Goal: Use online tool/utility: Utilize a website feature to perform a specific function

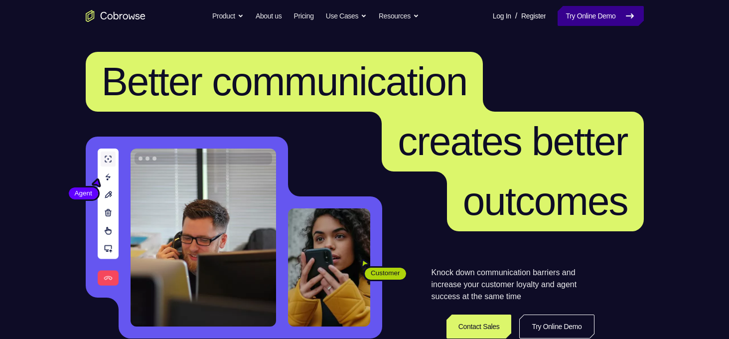
drag, startPoint x: 0, startPoint y: 0, endPoint x: 601, endPoint y: 17, distance: 601.1
click at [601, 17] on link "Try Online Demo" at bounding box center [601, 16] width 86 height 20
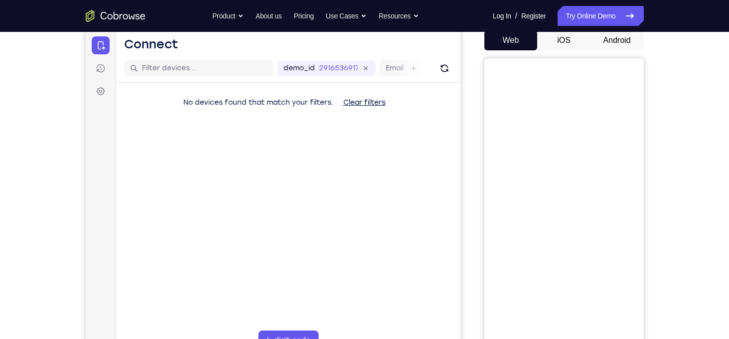
scroll to position [100, 0]
click at [597, 41] on button "Android" at bounding box center [617, 40] width 53 height 20
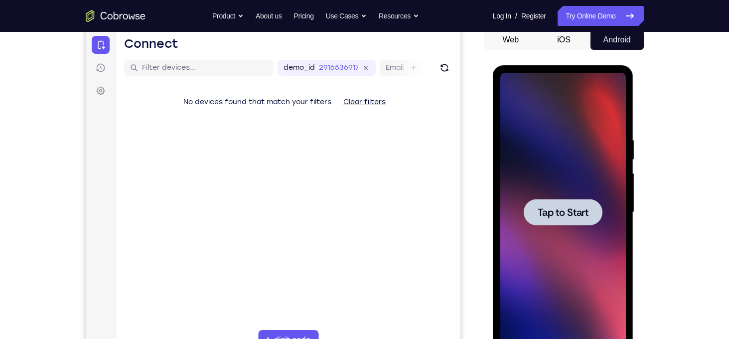
scroll to position [0, 0]
click at [543, 201] on div at bounding box center [563, 212] width 79 height 26
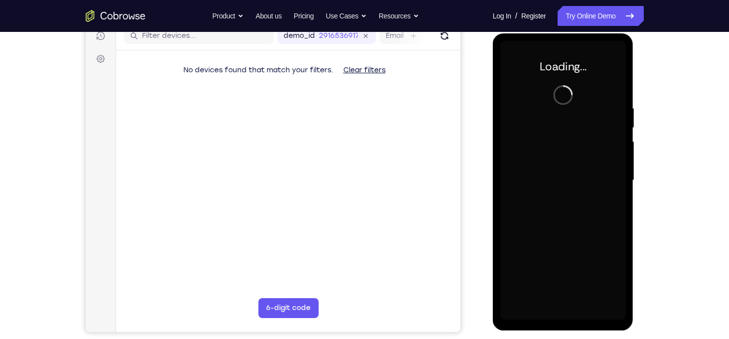
scroll to position [133, 0]
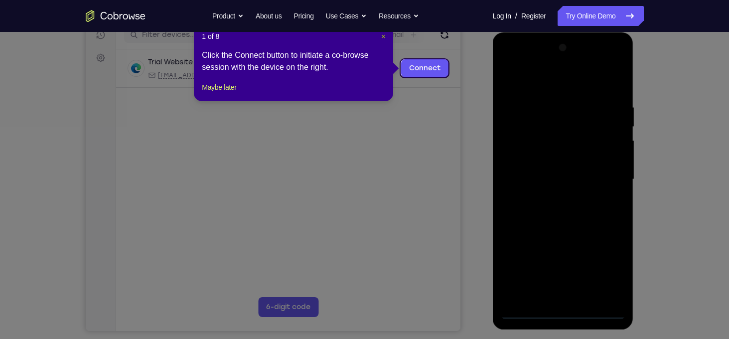
click at [385, 36] on span "×" at bounding box center [383, 36] width 4 height 8
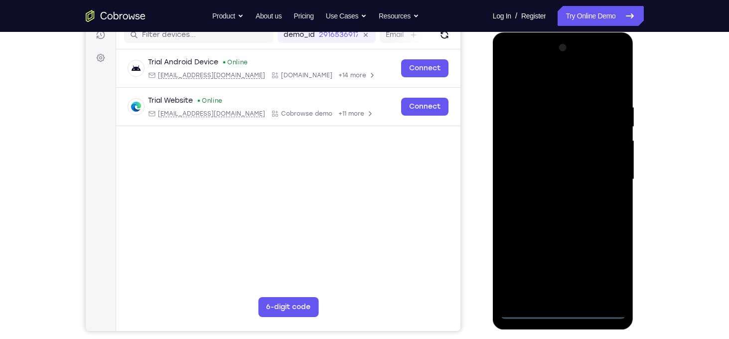
click at [567, 312] on div at bounding box center [564, 179] width 126 height 279
click at [606, 270] on div at bounding box center [564, 179] width 126 height 279
click at [515, 66] on div at bounding box center [564, 179] width 126 height 279
click at [604, 174] on div at bounding box center [564, 179] width 126 height 279
click at [553, 197] on div at bounding box center [564, 179] width 126 height 279
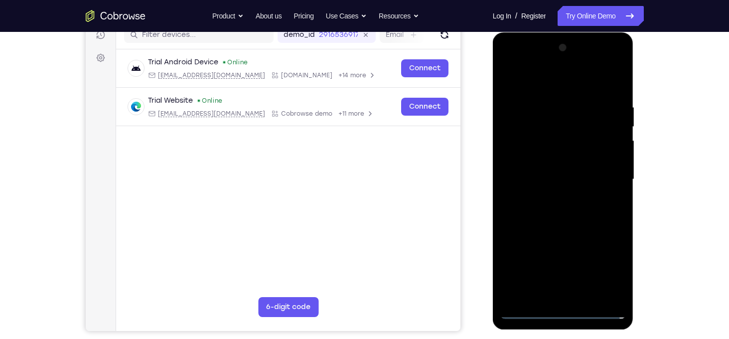
click at [559, 172] on div at bounding box center [564, 179] width 126 height 279
click at [523, 155] on div at bounding box center [564, 179] width 126 height 279
click at [546, 181] on div at bounding box center [564, 179] width 126 height 279
click at [557, 217] on div at bounding box center [564, 179] width 126 height 279
click at [557, 208] on div at bounding box center [564, 179] width 126 height 279
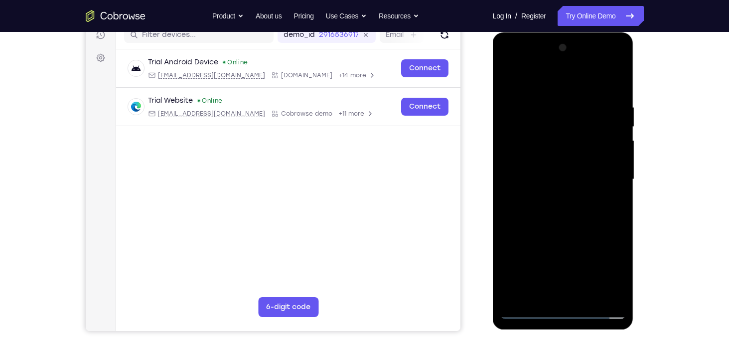
drag, startPoint x: 545, startPoint y: 85, endPoint x: 738, endPoint y: 99, distance: 194.0
click at [635, 99] on html "Online web based iOS Simulators and Android Emulators. Run iPhone, iPad, Mobile…" at bounding box center [564, 181] width 142 height 299
click at [568, 213] on div at bounding box center [564, 179] width 126 height 279
click at [617, 95] on div at bounding box center [564, 179] width 126 height 279
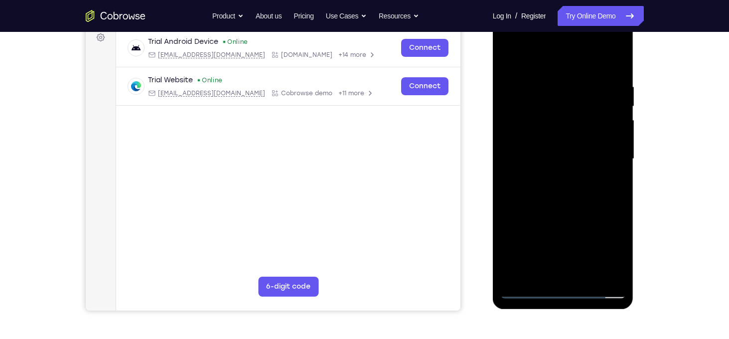
scroll to position [154, 0]
click at [617, 59] on div at bounding box center [564, 158] width 126 height 279
click at [589, 275] on div at bounding box center [564, 158] width 126 height 279
click at [569, 213] on div at bounding box center [564, 158] width 126 height 279
click at [554, 153] on div at bounding box center [564, 158] width 126 height 279
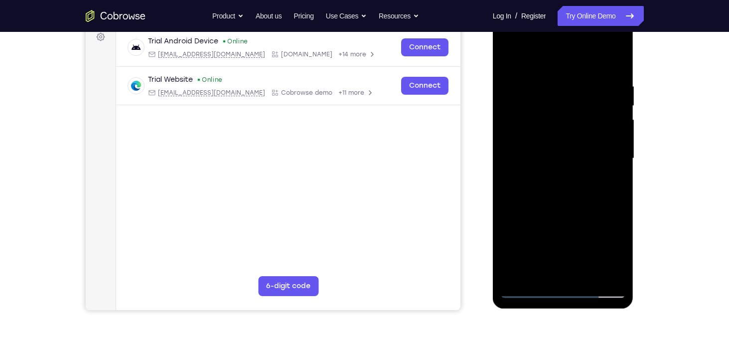
click at [529, 292] on div at bounding box center [564, 158] width 126 height 279
drag, startPoint x: 581, startPoint y: 226, endPoint x: 586, endPoint y: 185, distance: 41.2
click at [586, 185] on div at bounding box center [564, 158] width 126 height 279
drag, startPoint x: 591, startPoint y: 191, endPoint x: 592, endPoint y: 152, distance: 38.9
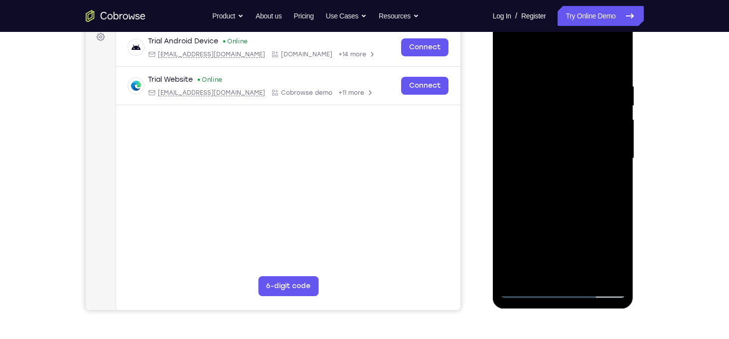
click at [592, 152] on div at bounding box center [564, 158] width 126 height 279
click at [582, 173] on div at bounding box center [564, 158] width 126 height 279
click at [579, 177] on div at bounding box center [564, 158] width 126 height 279
click at [513, 279] on div at bounding box center [564, 158] width 126 height 279
drag, startPoint x: 551, startPoint y: 219, endPoint x: 565, endPoint y: 141, distance: 79.4
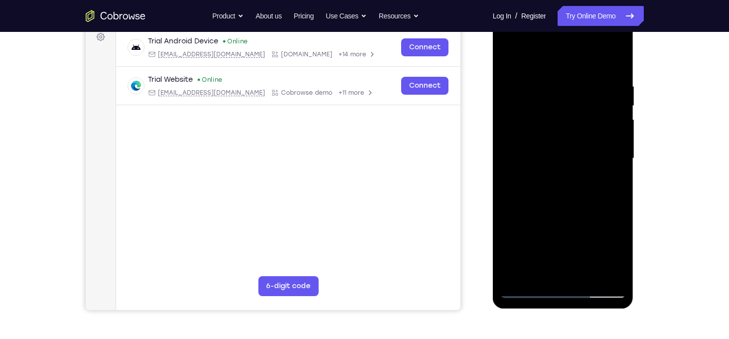
click at [565, 141] on div at bounding box center [564, 158] width 126 height 279
click at [618, 125] on div at bounding box center [564, 158] width 126 height 279
drag, startPoint x: 572, startPoint y: 195, endPoint x: 598, endPoint y: 114, distance: 85.3
click at [598, 114] on div at bounding box center [564, 158] width 126 height 279
click at [620, 138] on div at bounding box center [564, 158] width 126 height 279
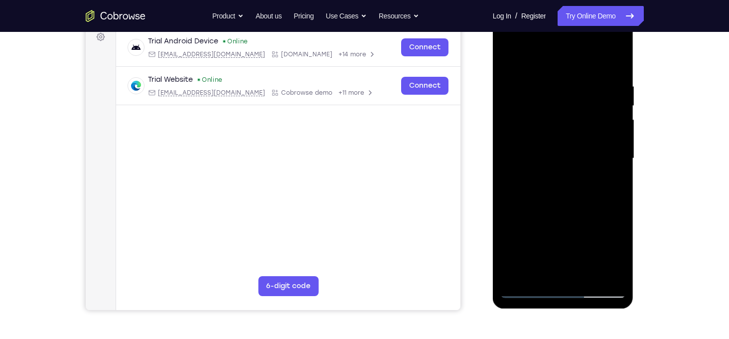
click at [620, 138] on div at bounding box center [564, 158] width 126 height 279
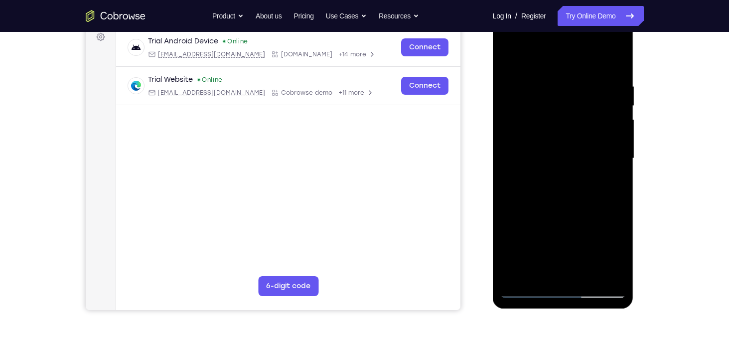
click at [620, 138] on div at bounding box center [564, 158] width 126 height 279
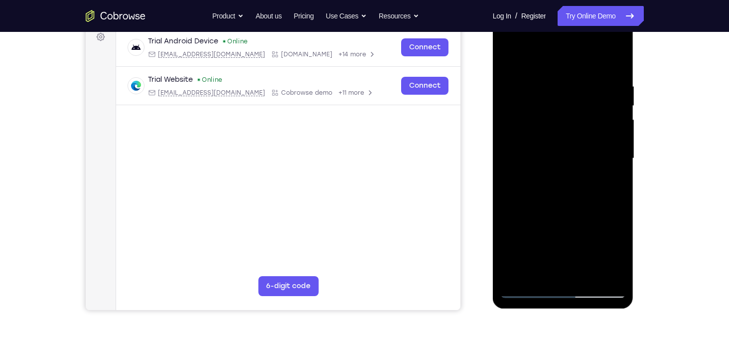
click at [622, 164] on div at bounding box center [564, 158] width 126 height 279
click at [619, 165] on div at bounding box center [564, 158] width 126 height 279
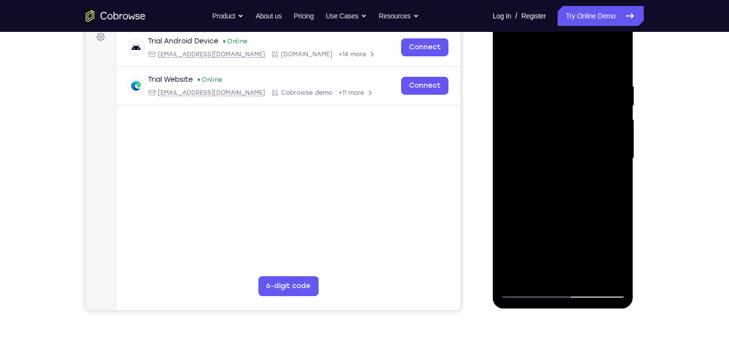
click at [620, 166] on div at bounding box center [564, 158] width 126 height 279
click at [617, 145] on div at bounding box center [564, 158] width 126 height 279
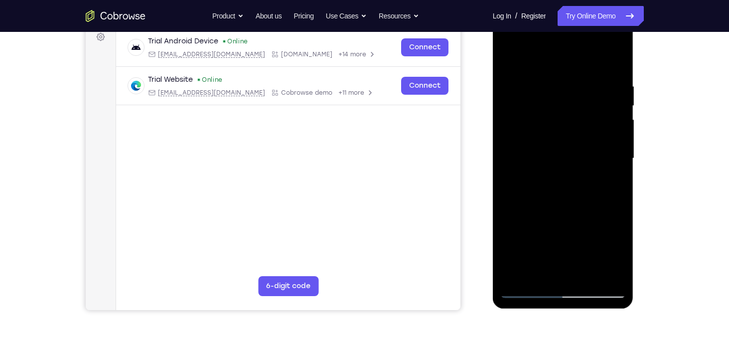
click at [617, 145] on div at bounding box center [564, 158] width 126 height 279
click at [620, 164] on div at bounding box center [564, 158] width 126 height 279
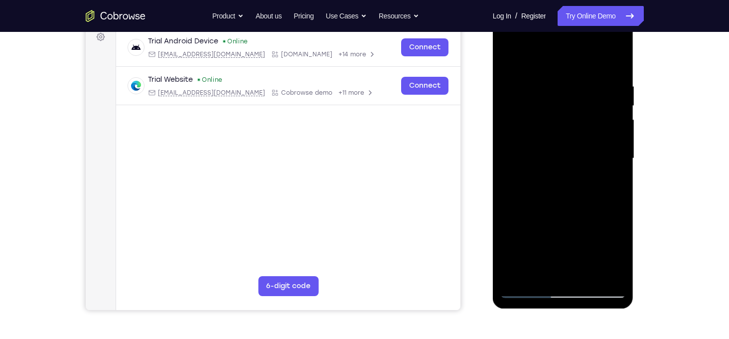
click at [620, 164] on div at bounding box center [564, 158] width 126 height 279
click at [619, 146] on div at bounding box center [564, 158] width 126 height 279
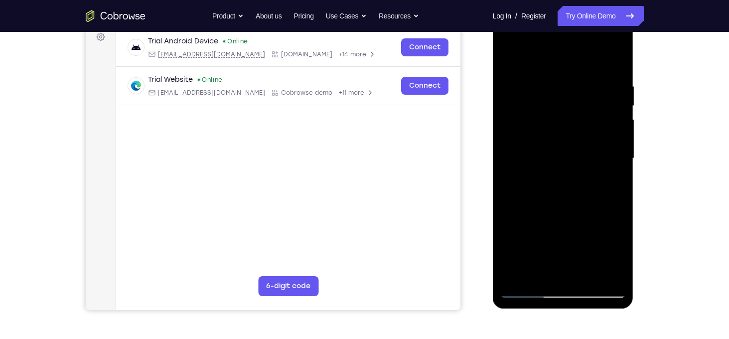
click at [619, 146] on div at bounding box center [564, 158] width 126 height 279
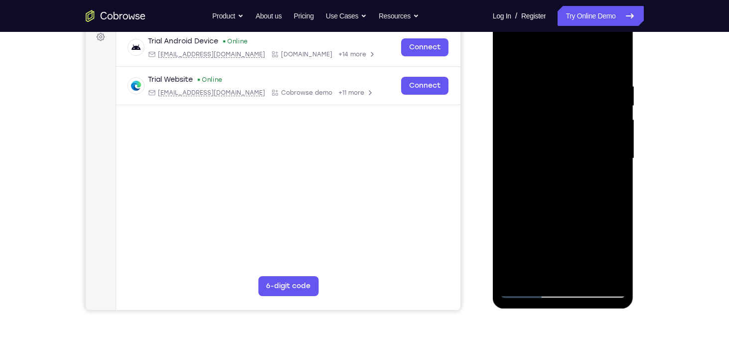
click at [619, 146] on div at bounding box center [564, 158] width 126 height 279
click at [514, 275] on div at bounding box center [564, 158] width 126 height 279
drag, startPoint x: 609, startPoint y: 77, endPoint x: 535, endPoint y: 89, distance: 75.7
click at [535, 89] on div at bounding box center [564, 158] width 126 height 279
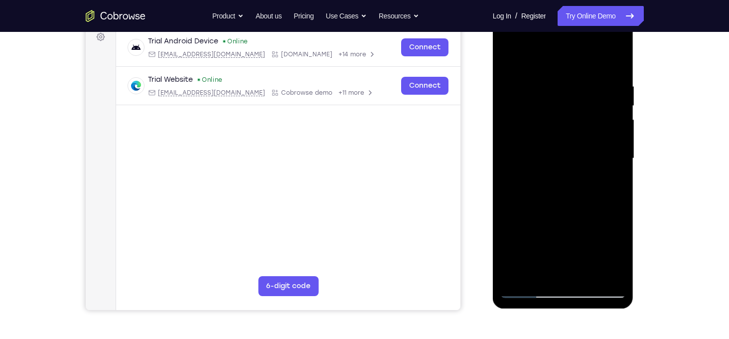
click at [568, 74] on div at bounding box center [564, 158] width 126 height 279
click at [601, 273] on div at bounding box center [564, 158] width 126 height 279
click at [608, 130] on div at bounding box center [564, 158] width 126 height 279
click at [608, 143] on div at bounding box center [564, 158] width 126 height 279
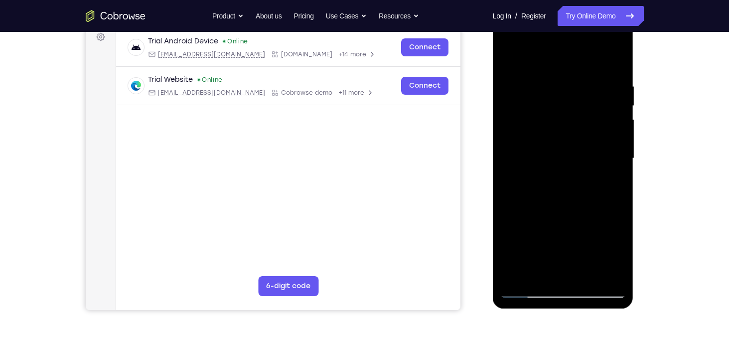
click at [608, 143] on div at bounding box center [564, 158] width 126 height 279
click at [616, 160] on div at bounding box center [564, 158] width 126 height 279
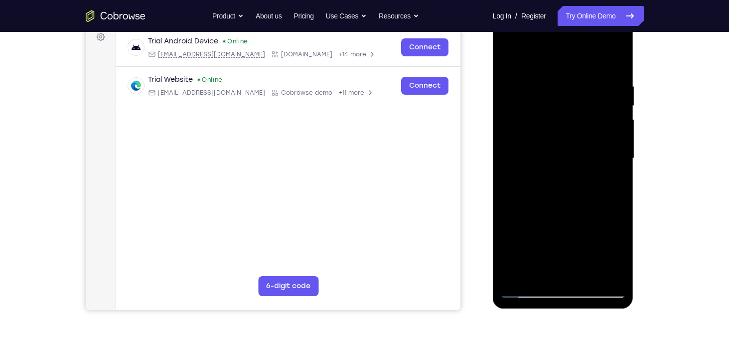
click at [616, 160] on div at bounding box center [564, 158] width 126 height 279
click at [529, 291] on div at bounding box center [564, 158] width 126 height 279
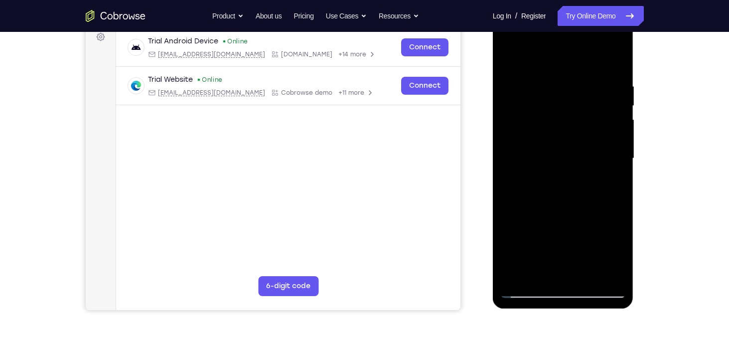
click at [544, 81] on div at bounding box center [564, 158] width 126 height 279
click at [613, 62] on div at bounding box center [564, 158] width 126 height 279
